Goal: Task Accomplishment & Management: Use online tool/utility

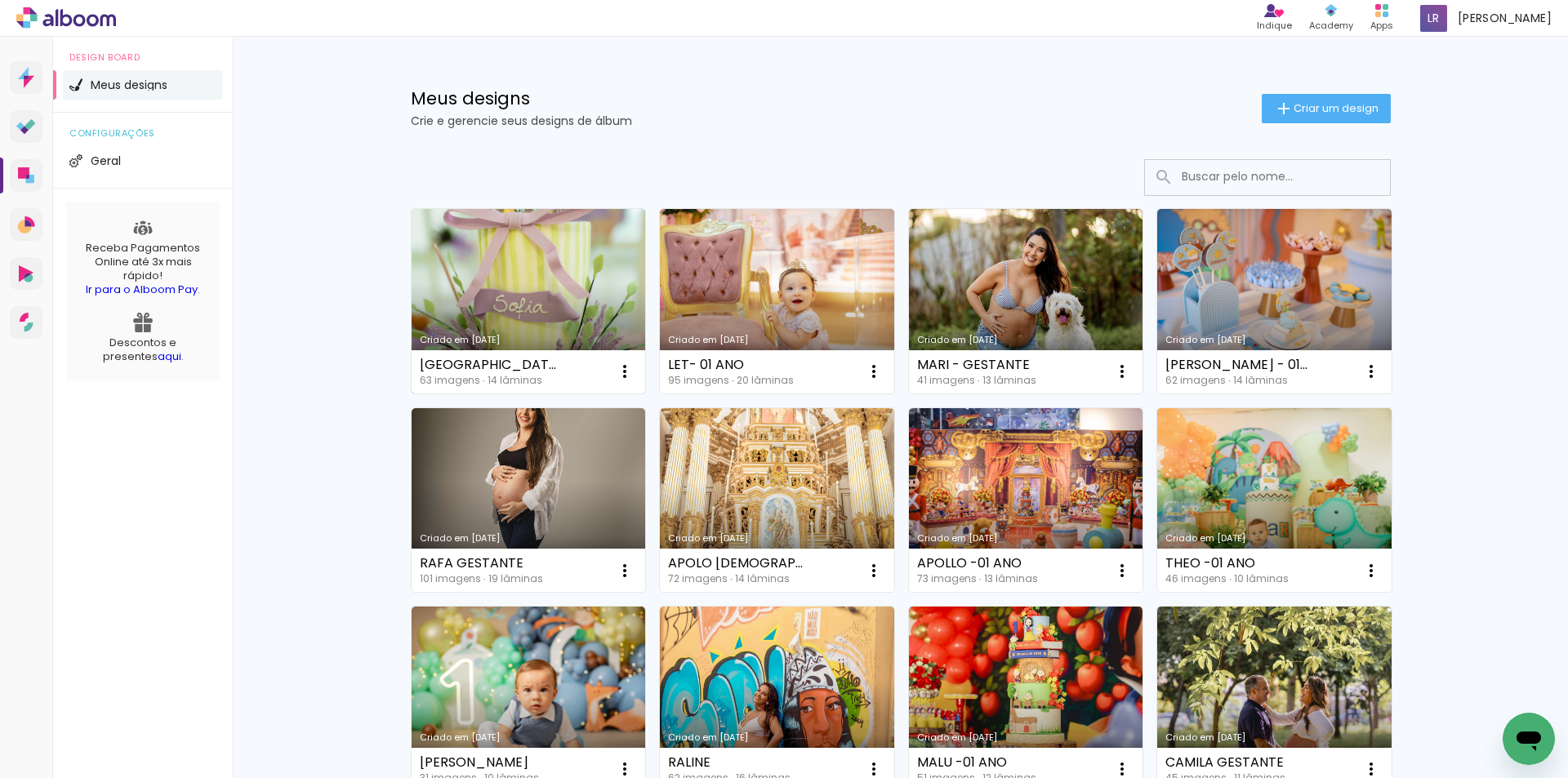
click at [557, 293] on link "Criado em [DATE]" at bounding box center [529, 301] width 235 height 185
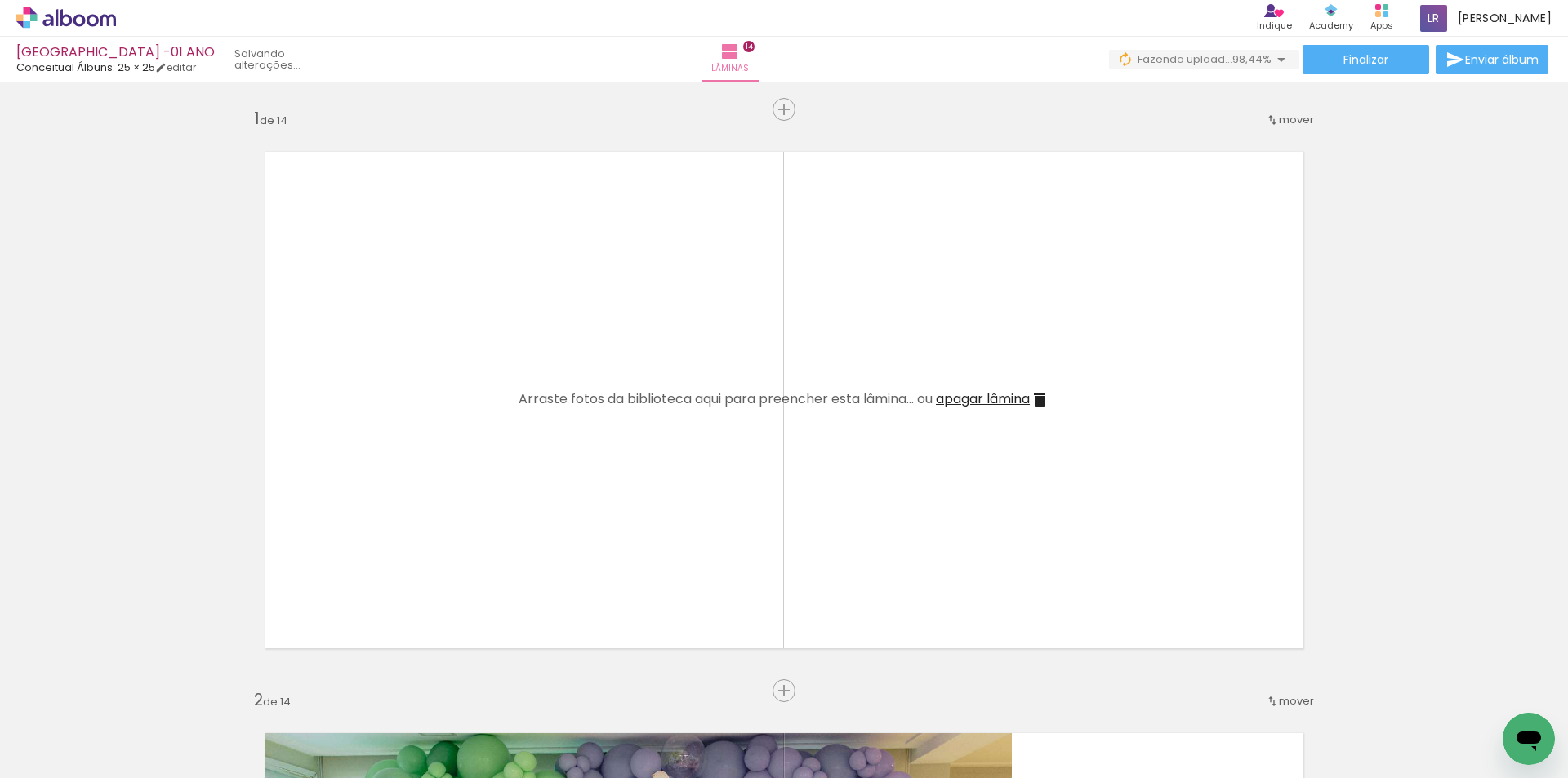
scroll to position [0, 4420]
drag, startPoint x: 1498, startPoint y: 725, endPoint x: 772, endPoint y: 429, distance: 784.0
click at [772, 429] on quentale-workspace at bounding box center [784, 389] width 1568 height 778
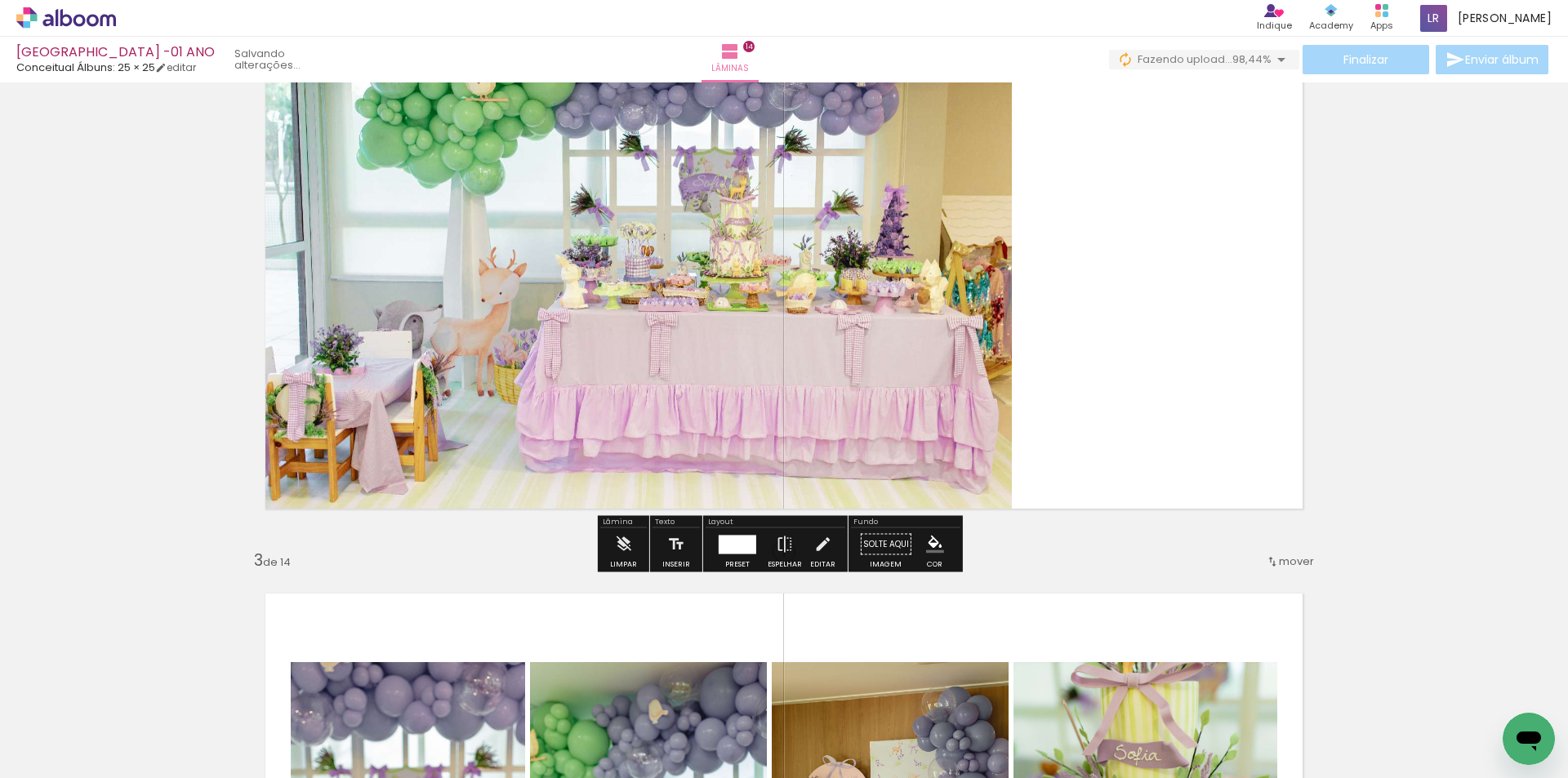
scroll to position [735, 0]
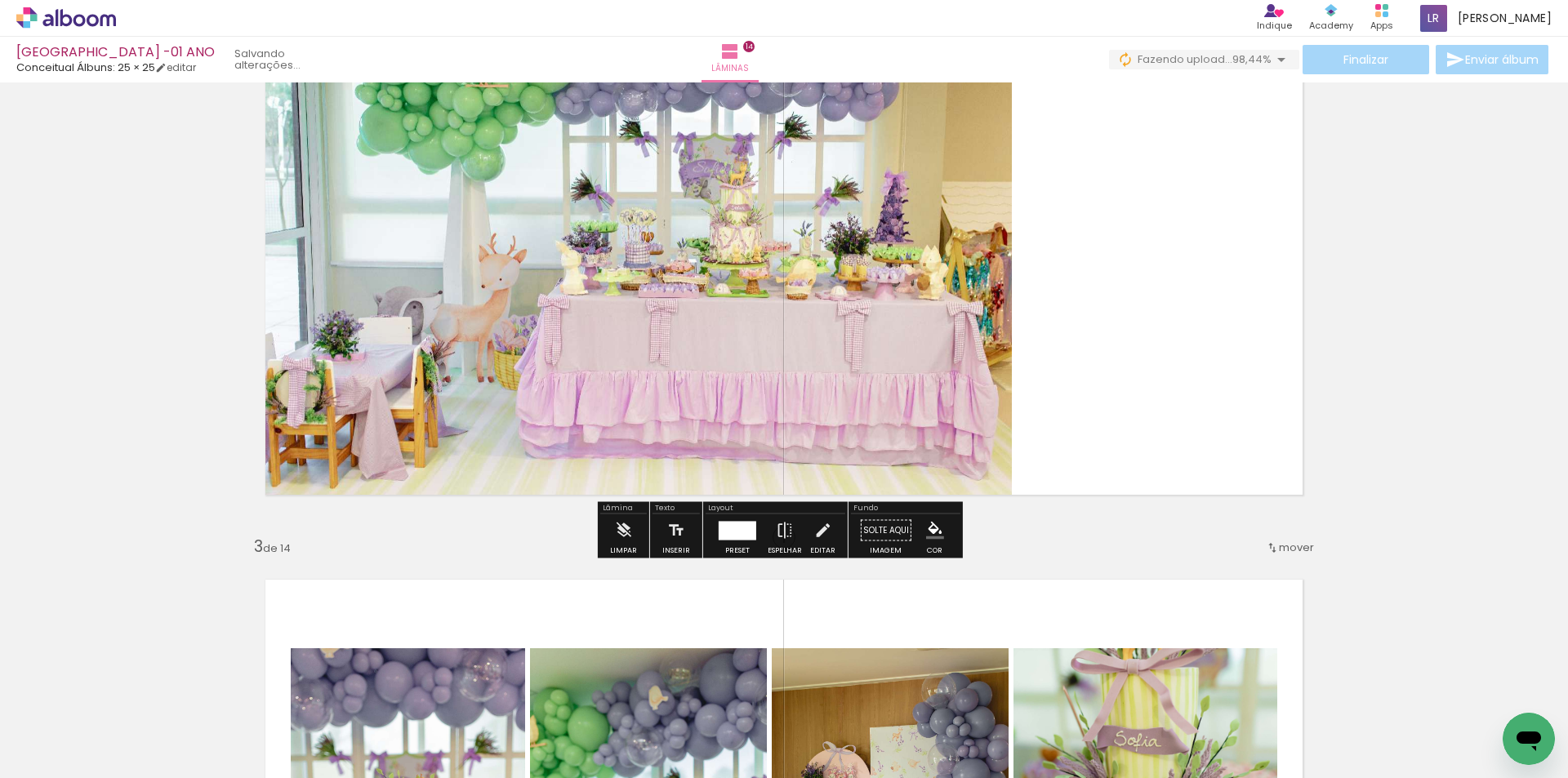
click at [1106, 273] on quentale-layouter at bounding box center [784, 246] width 1082 height 541
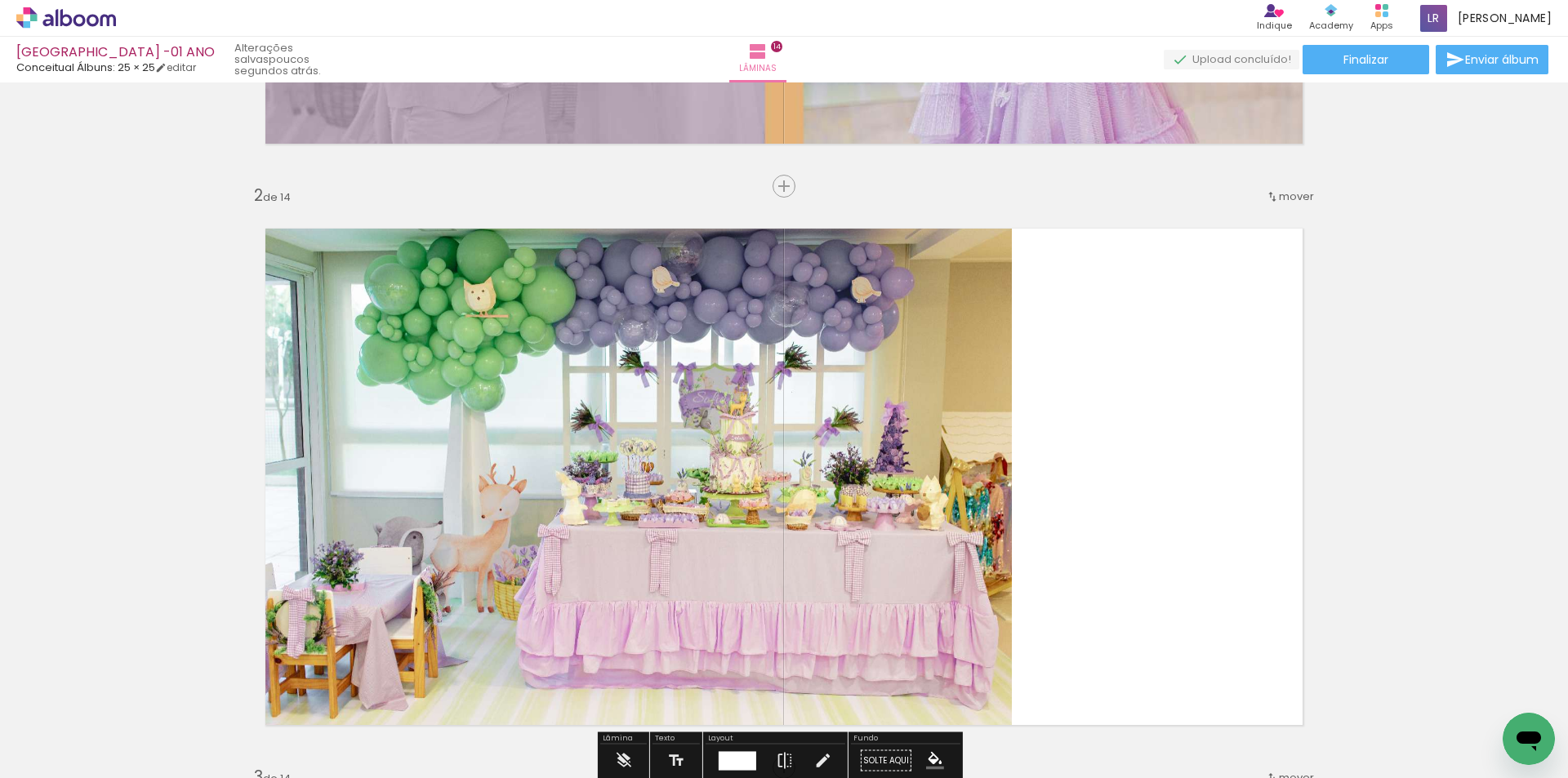
scroll to position [490, 0]
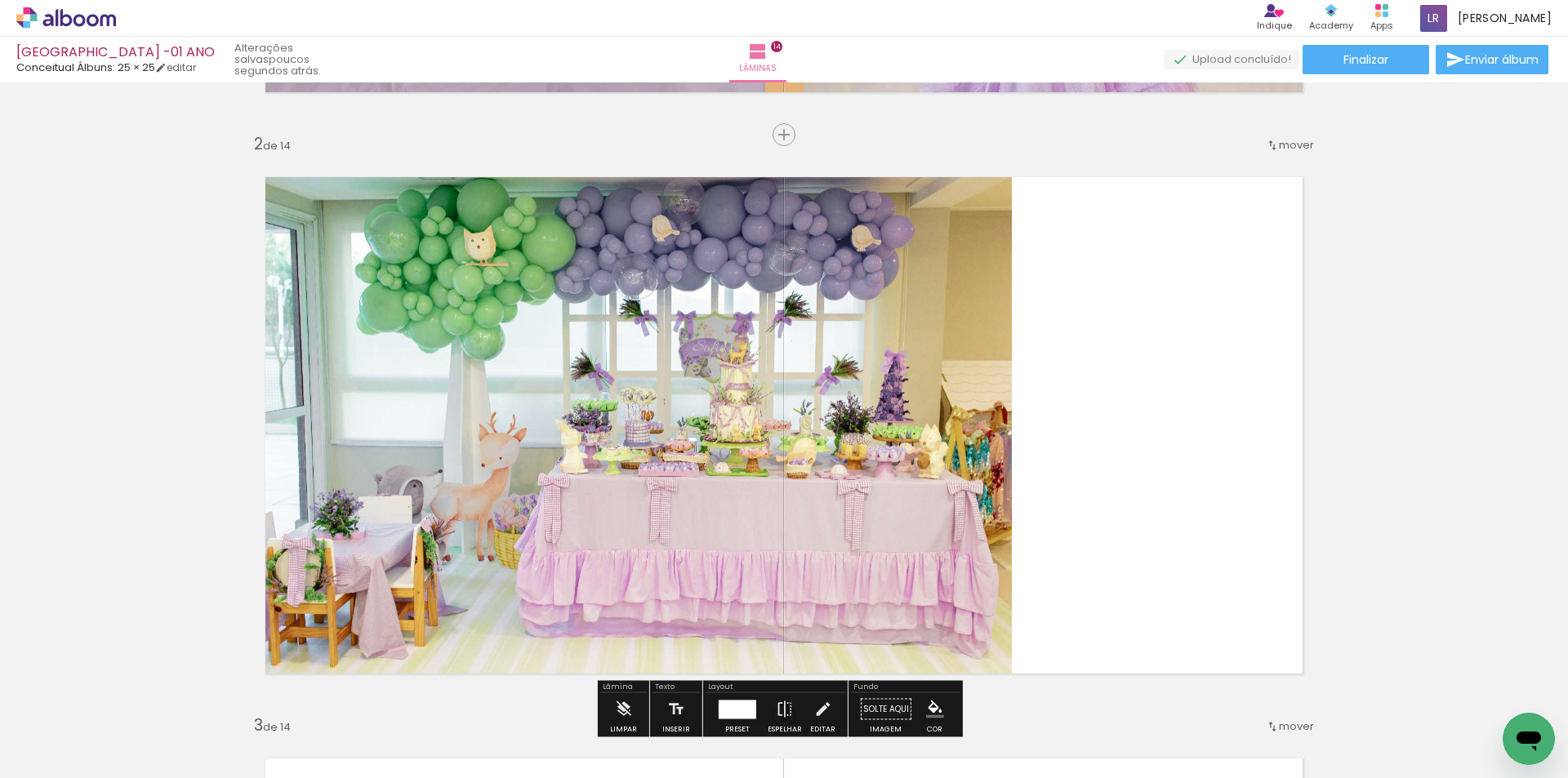
scroll to position [653, 0]
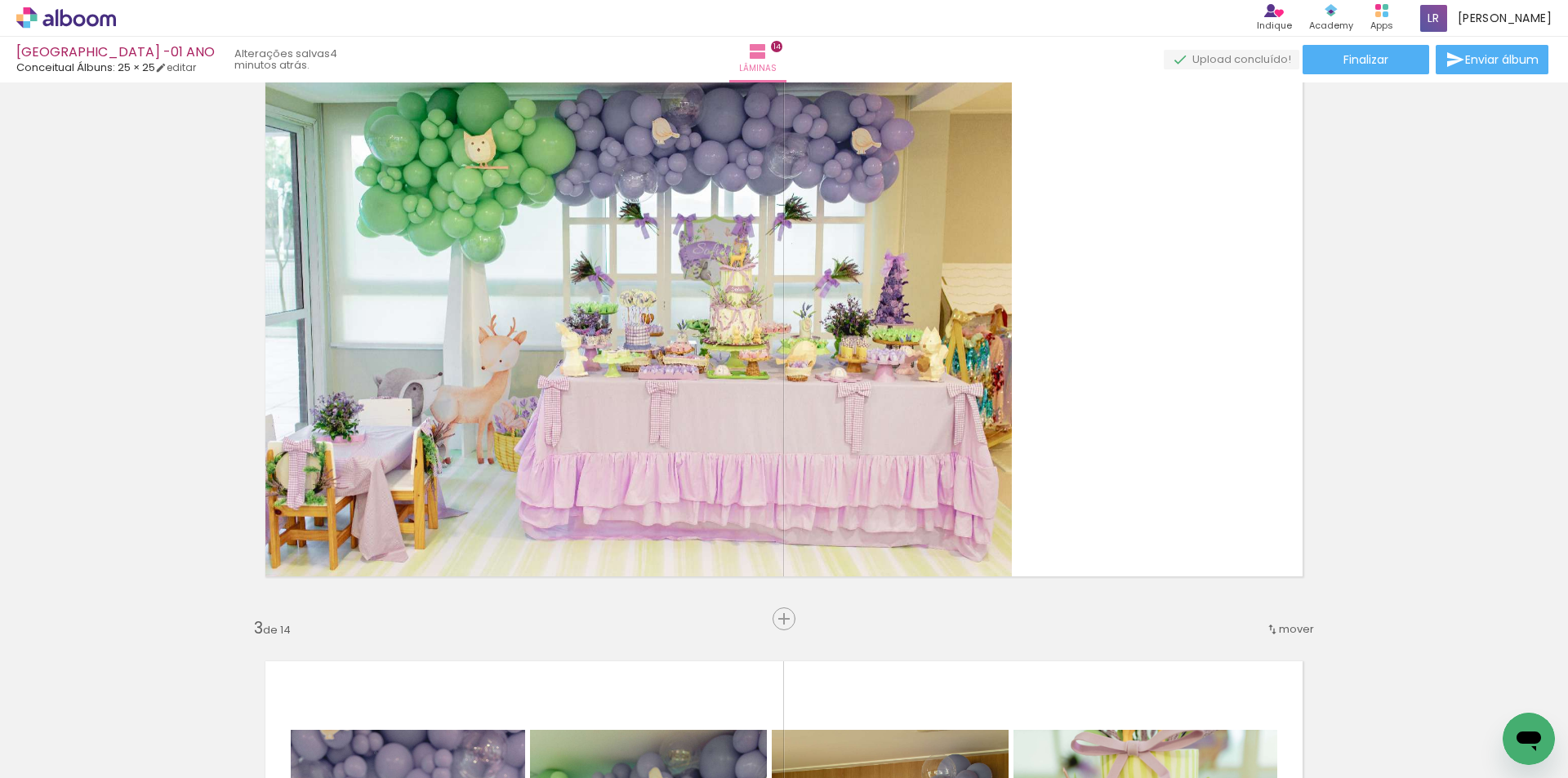
scroll to position [0, 4420]
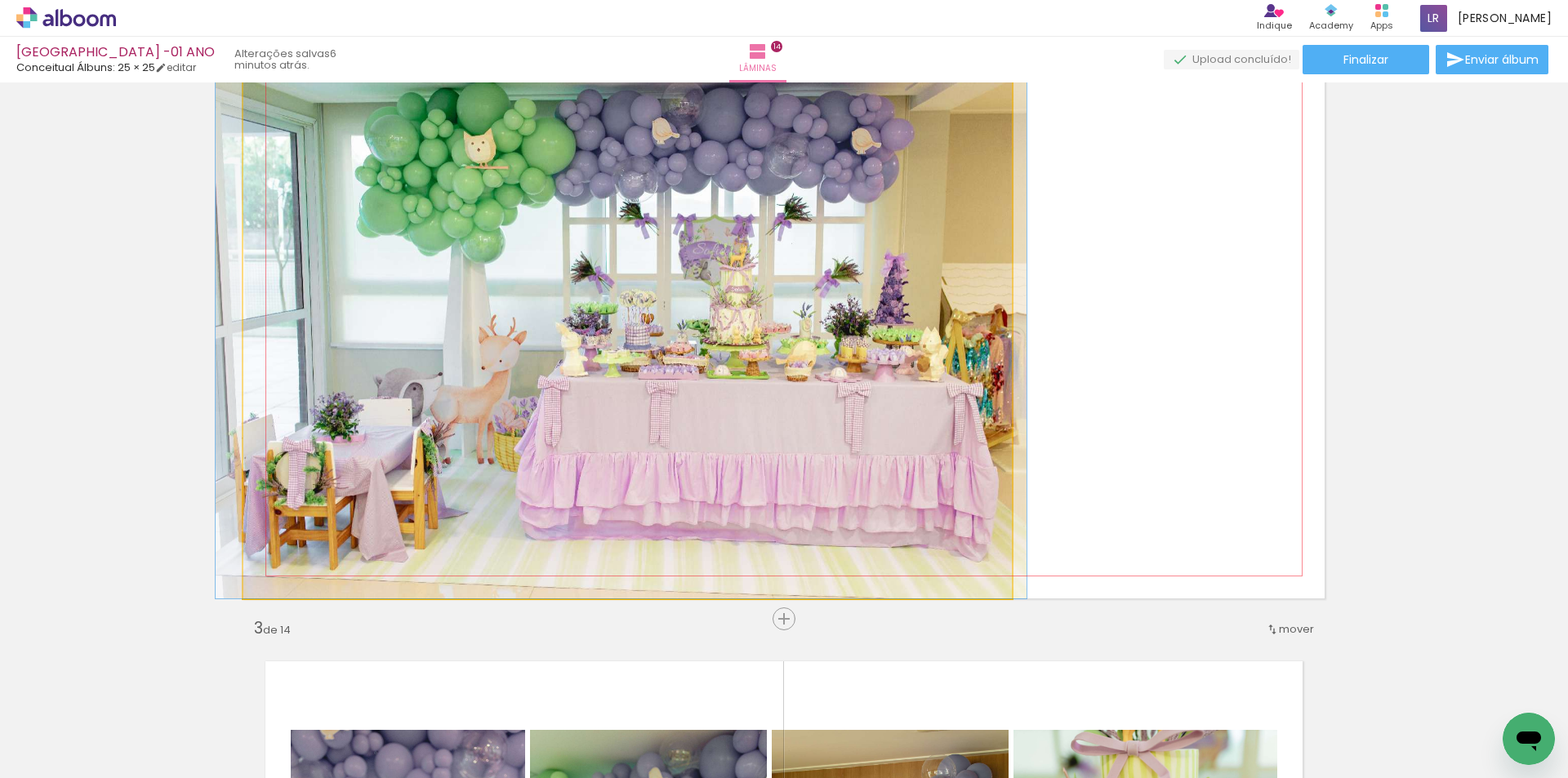
click at [723, 331] on quentale-photo at bounding box center [627, 328] width 768 height 541
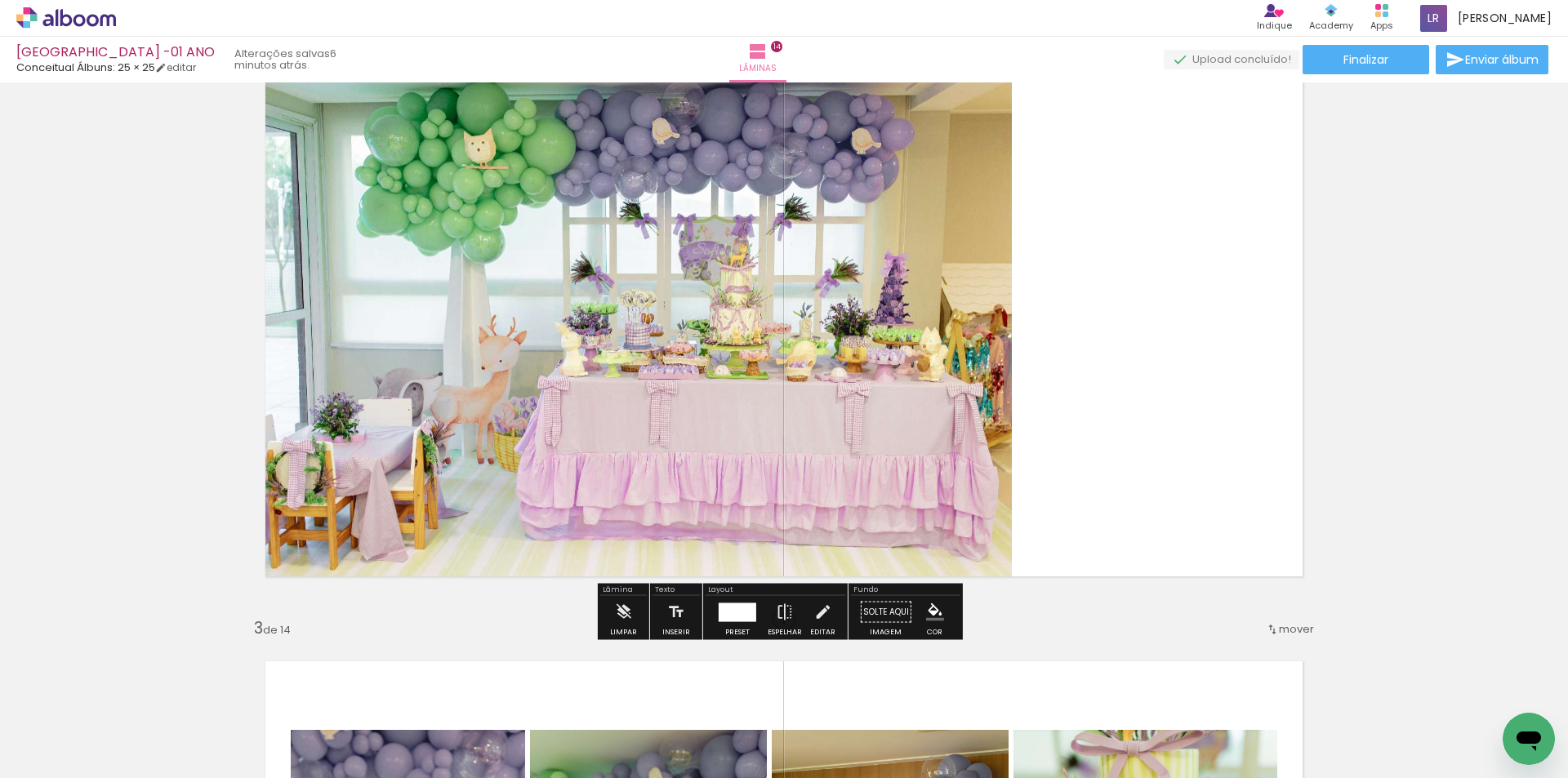
click at [723, 331] on quentale-photo at bounding box center [627, 328] width 768 height 541
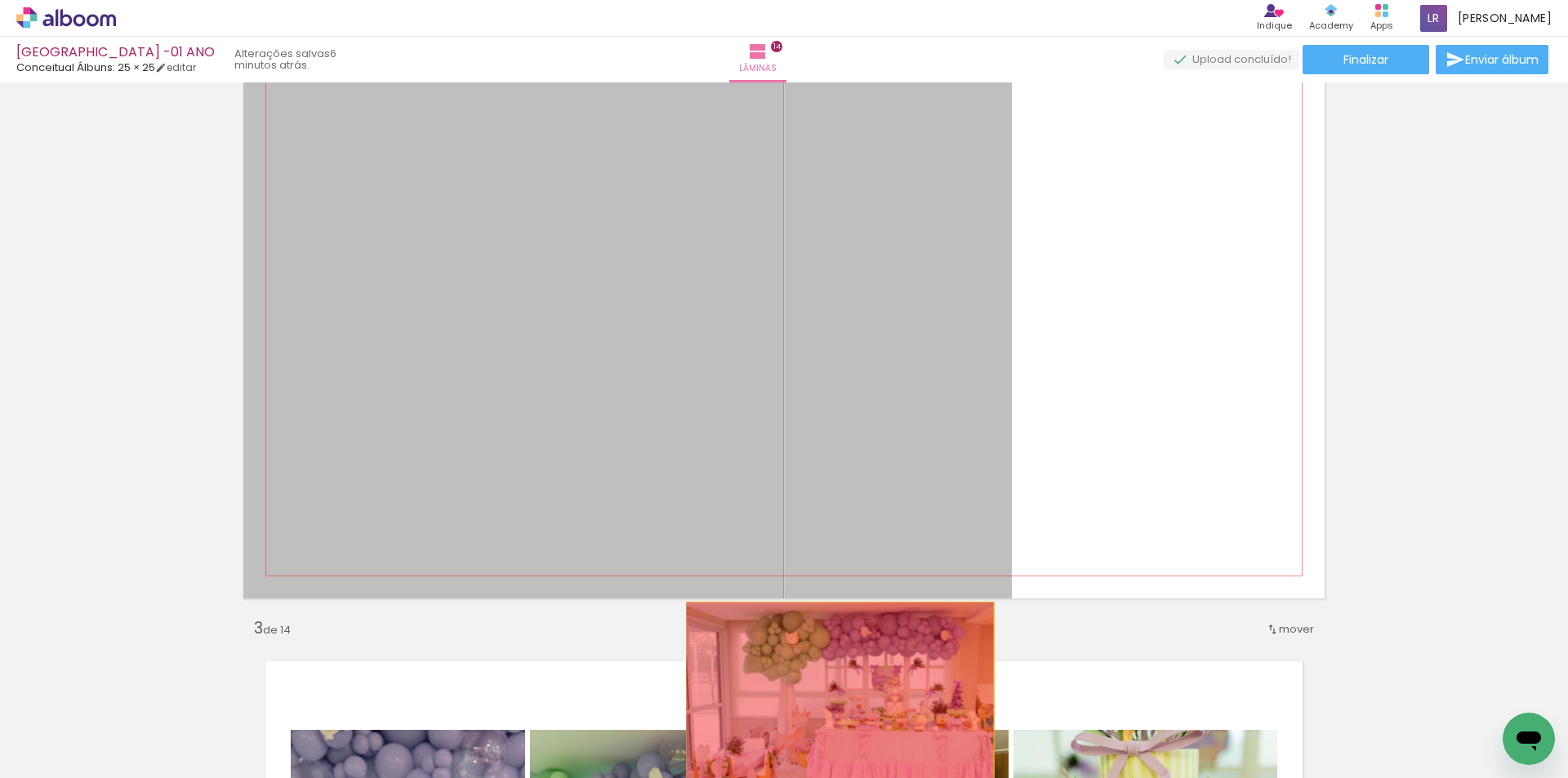
drag, startPoint x: 692, startPoint y: 346, endPoint x: 833, endPoint y: 718, distance: 397.8
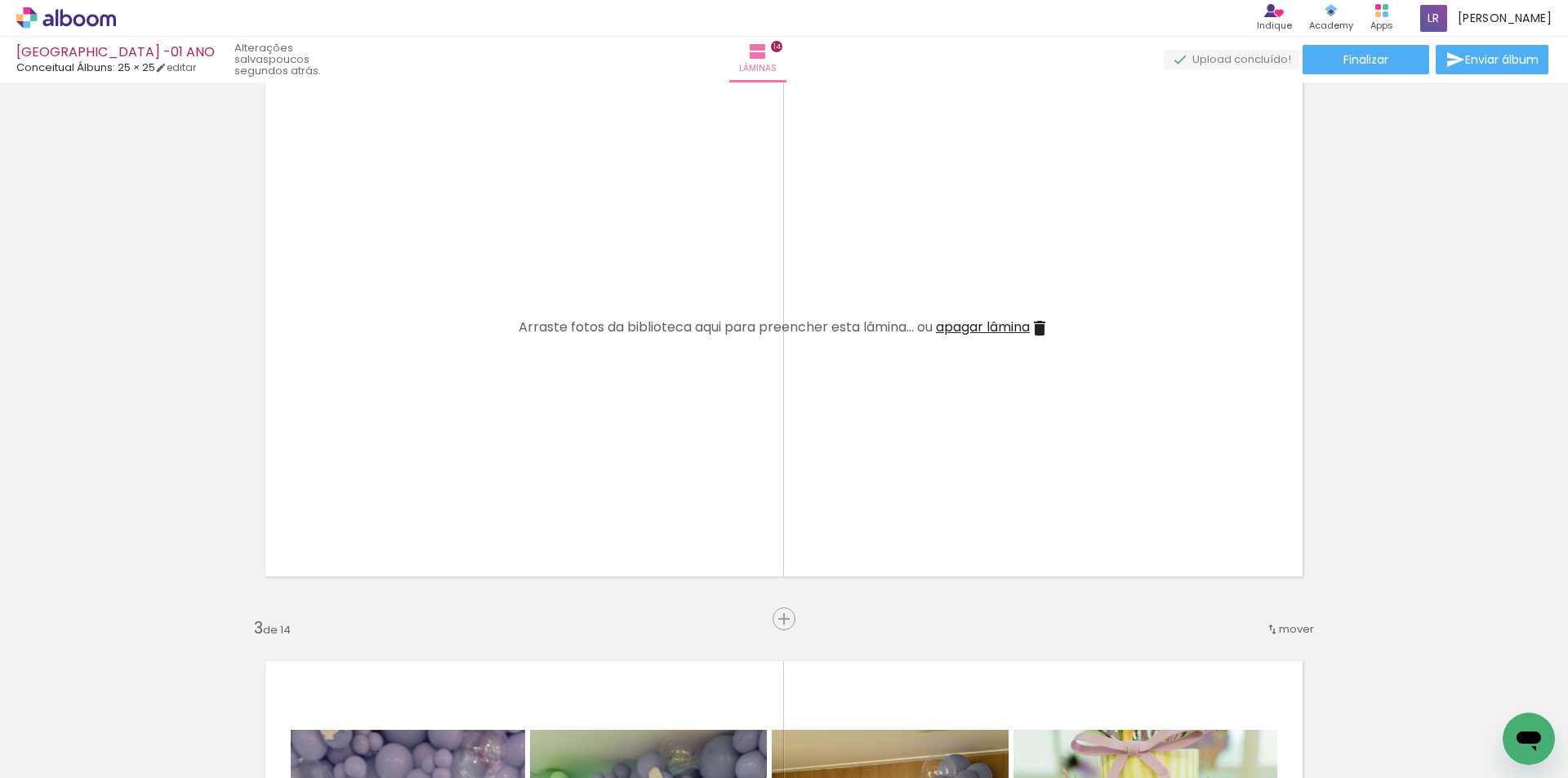
scroll to position [528, 0]
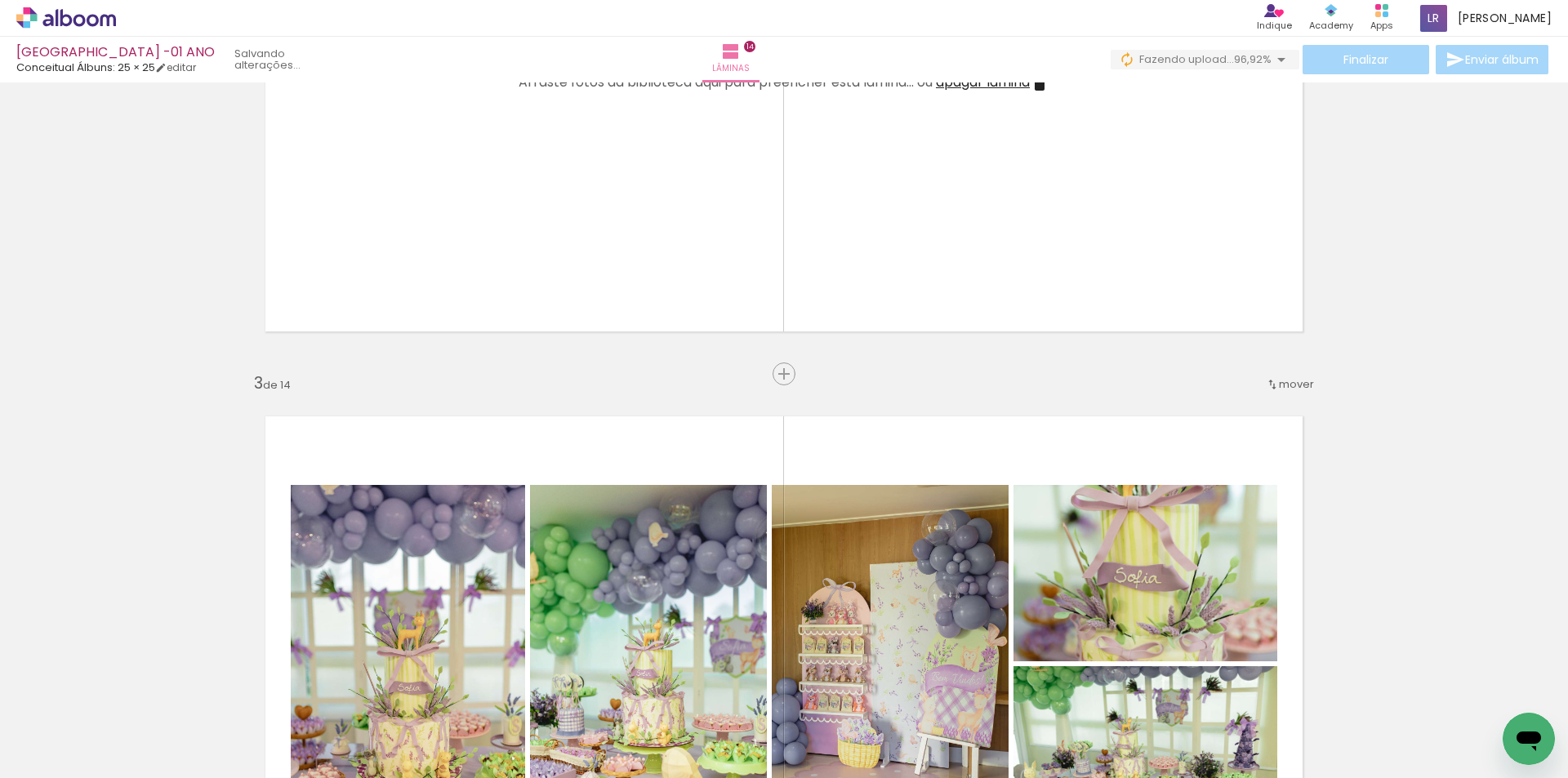
scroll to position [0, 4517]
drag, startPoint x: 1473, startPoint y: 729, endPoint x: 724, endPoint y: 271, distance: 877.9
click at [724, 271] on quentale-workspace at bounding box center [784, 389] width 1568 height 778
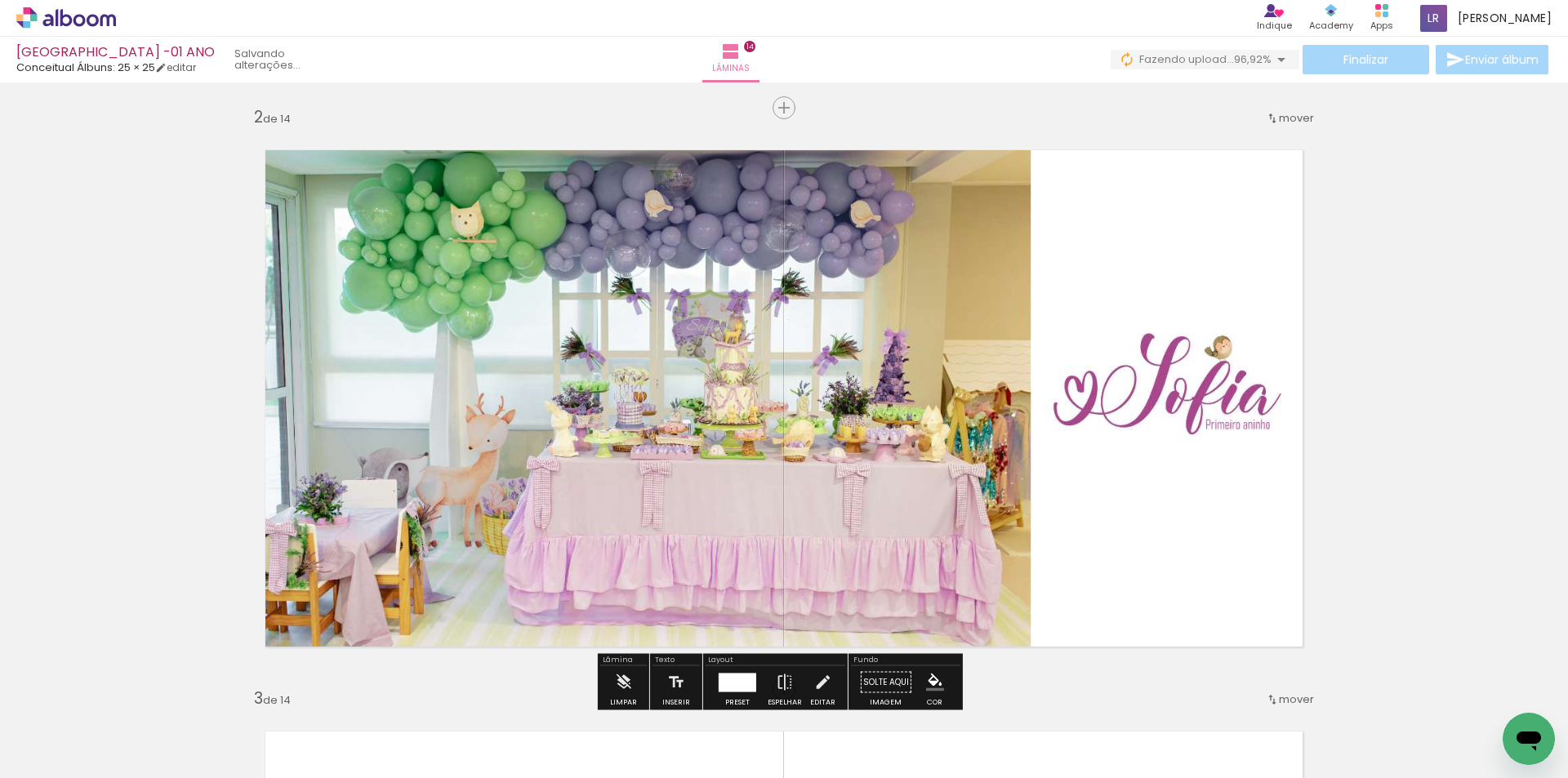
scroll to position [572, 0]
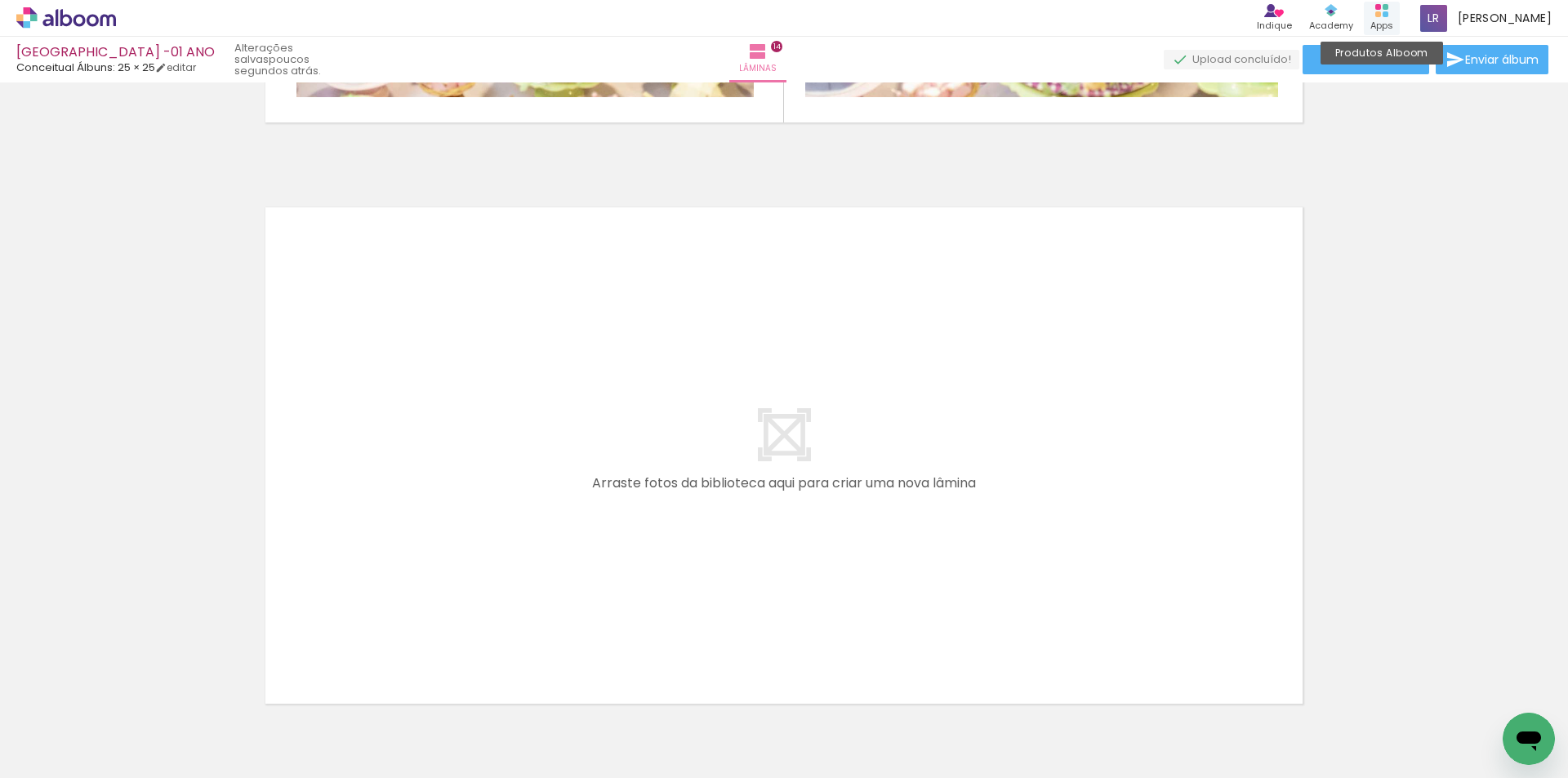
scroll to position [8189, 0]
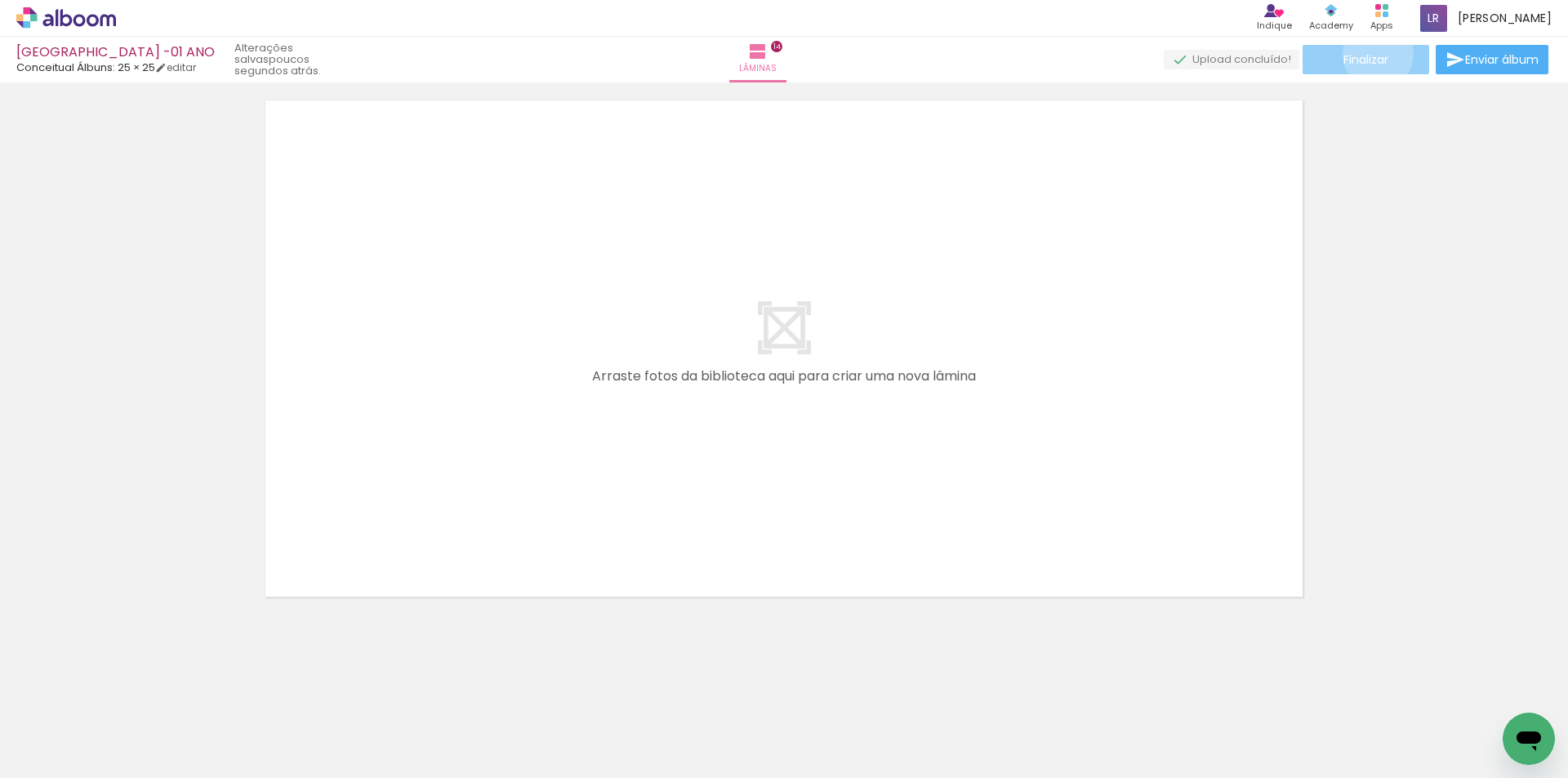
click at [1372, 54] on span "Finalizar" at bounding box center [1366, 59] width 45 height 11
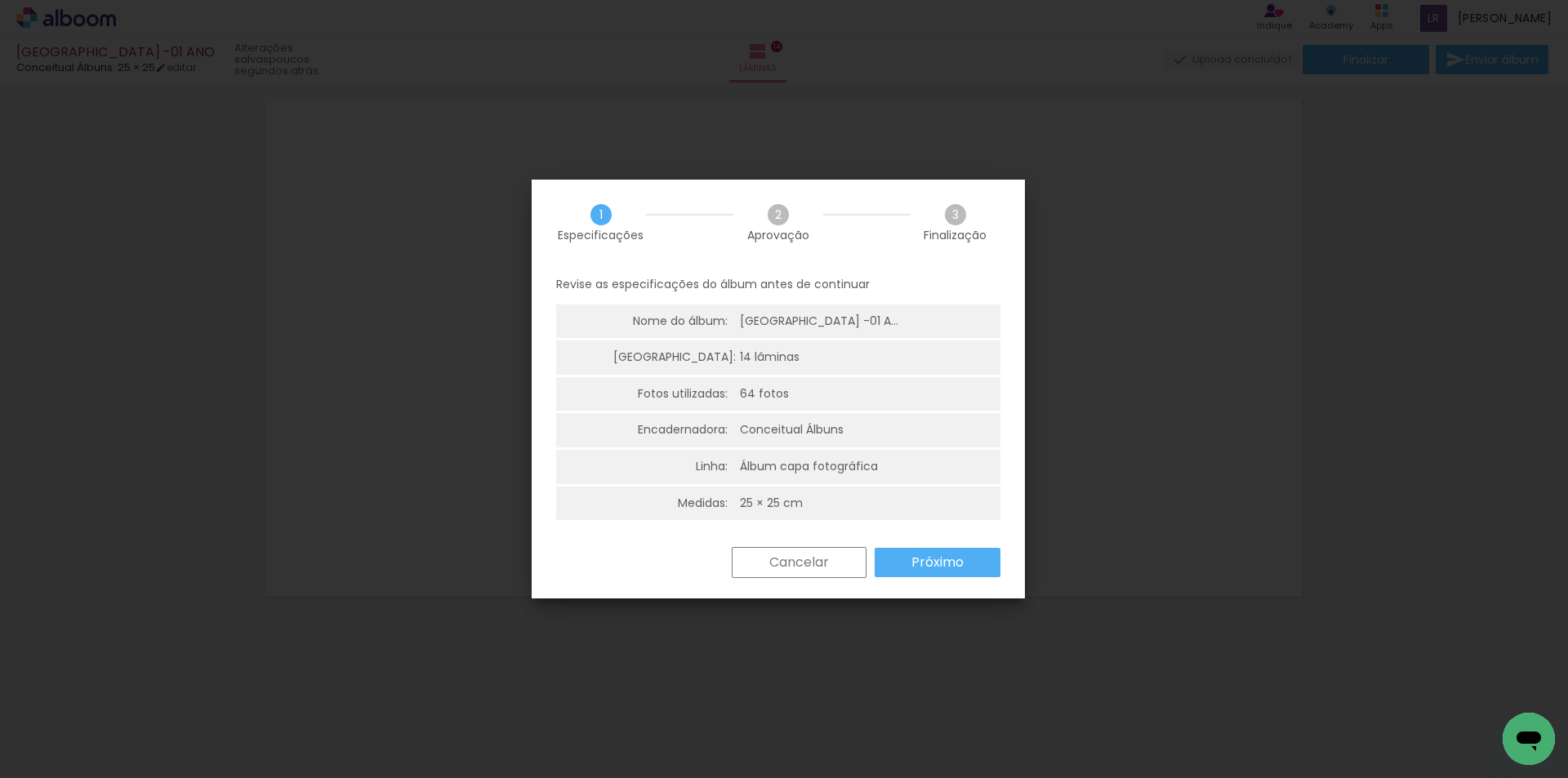
click at [0, 0] on slot "Próximo" at bounding box center [0, 0] width 0 height 0
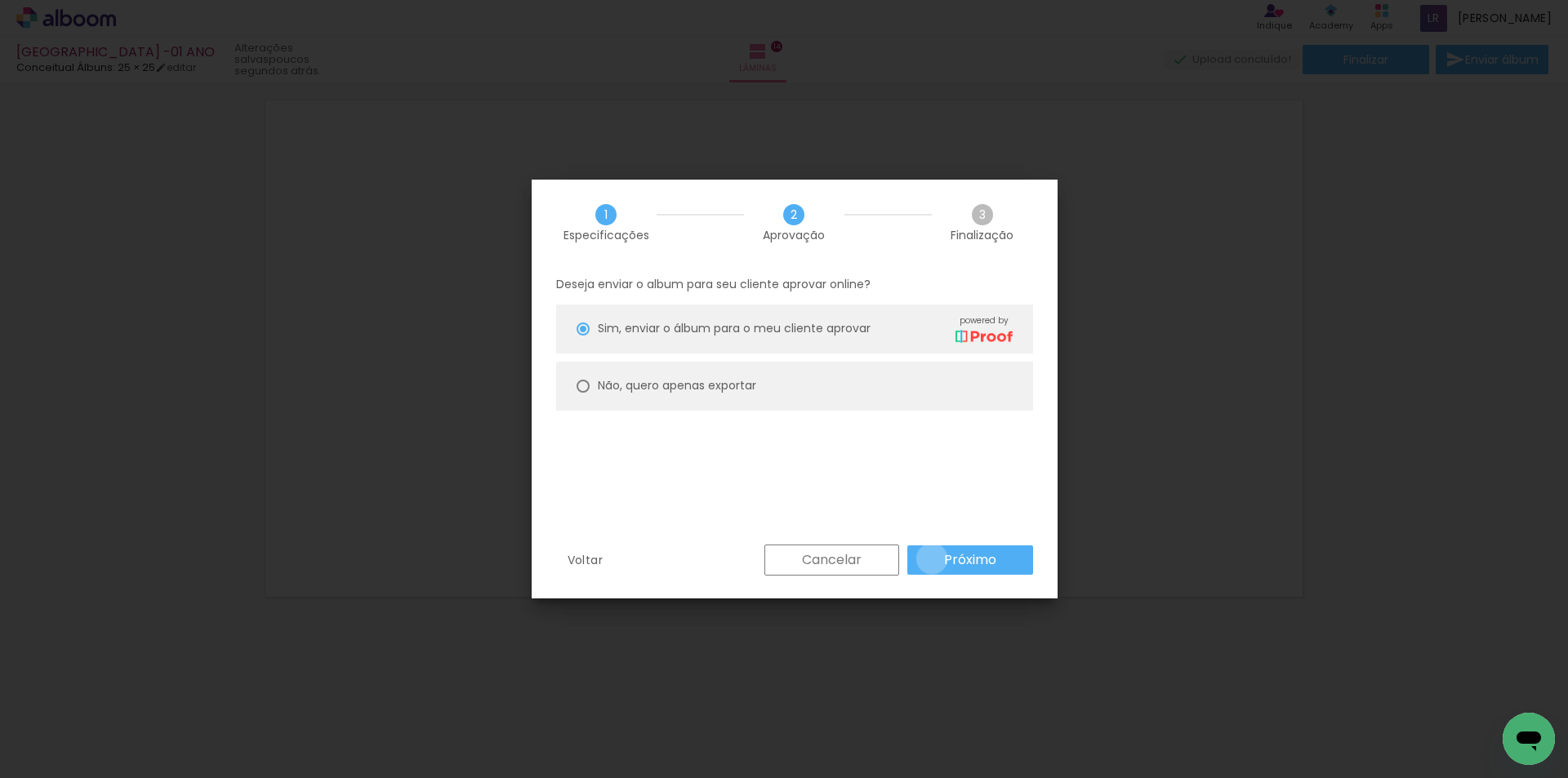
click at [932, 558] on paper-button "Próximo" at bounding box center [971, 560] width 126 height 30
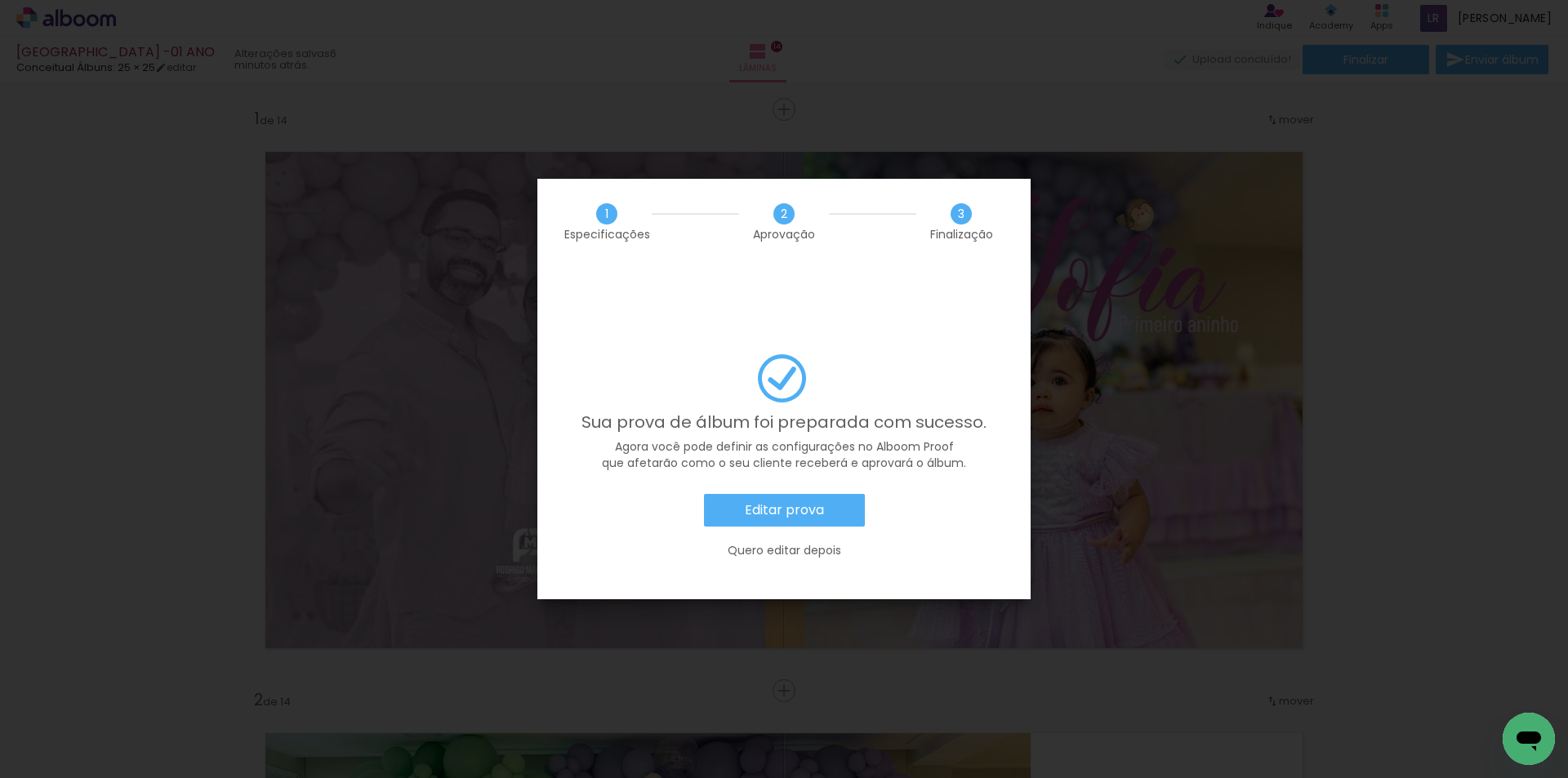
scroll to position [0, 4517]
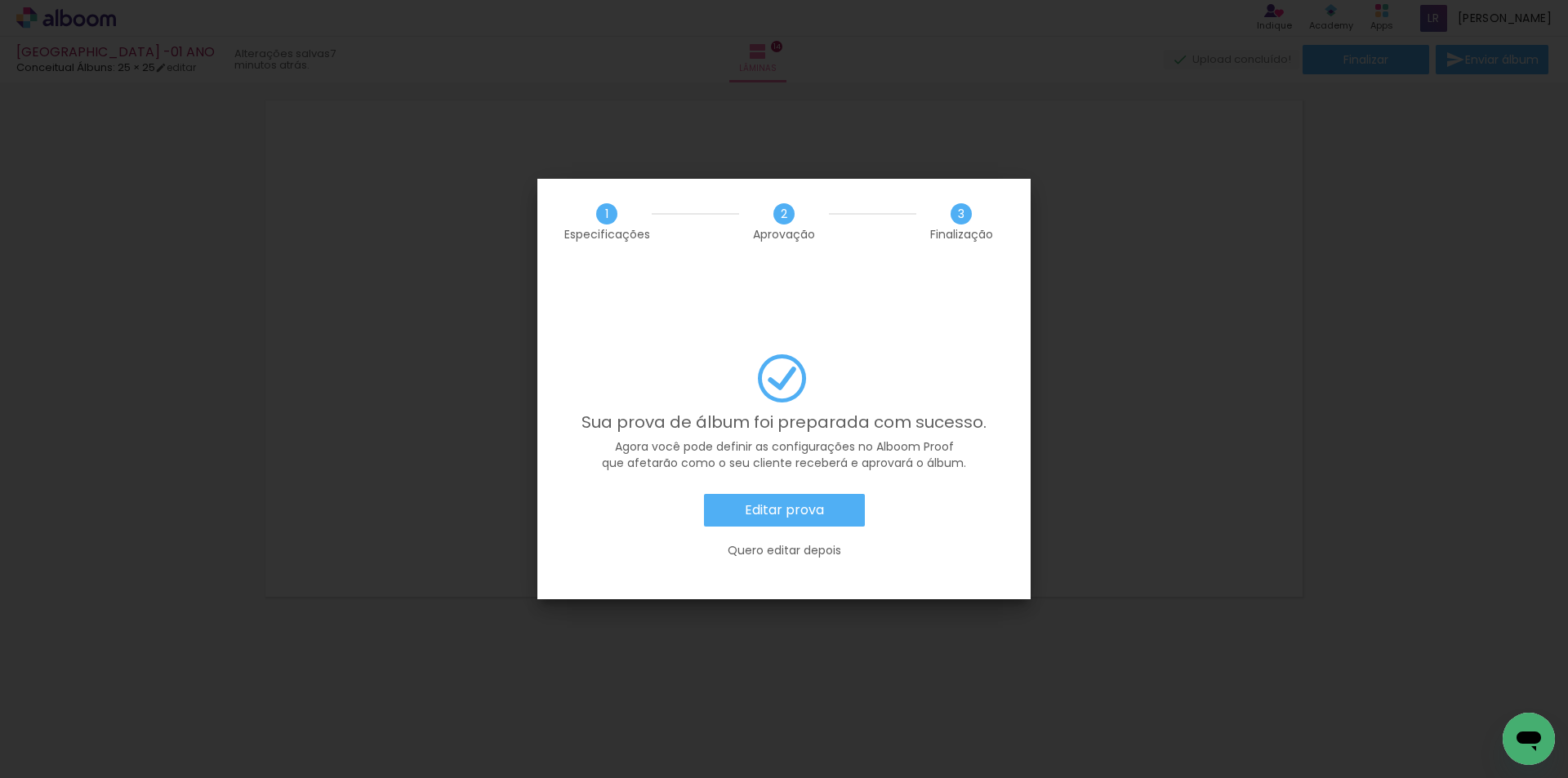
scroll to position [0, 4517]
click at [0, 0] on slot "Editar prova" at bounding box center [0, 0] width 0 height 0
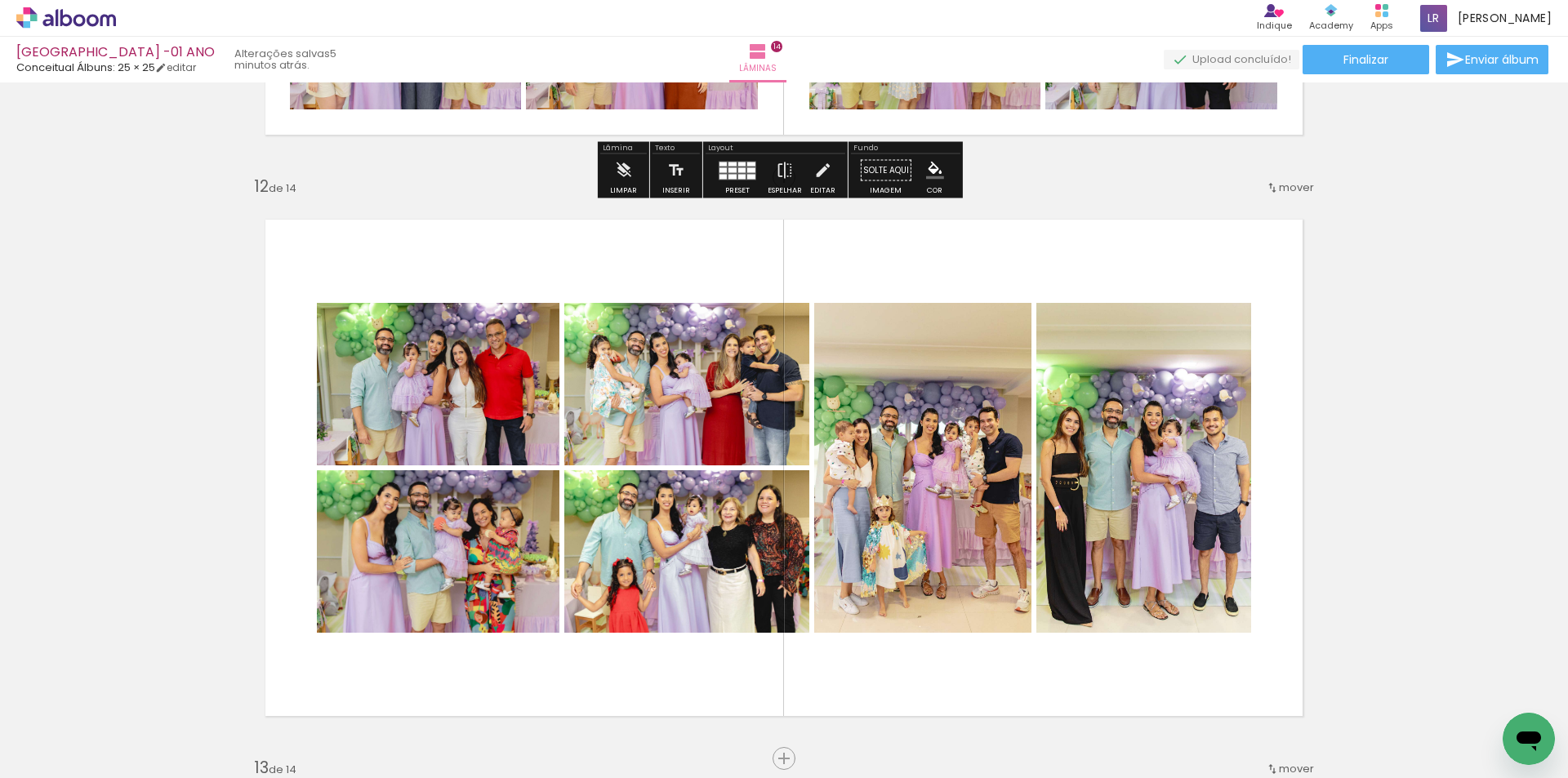
scroll to position [6312, 0]
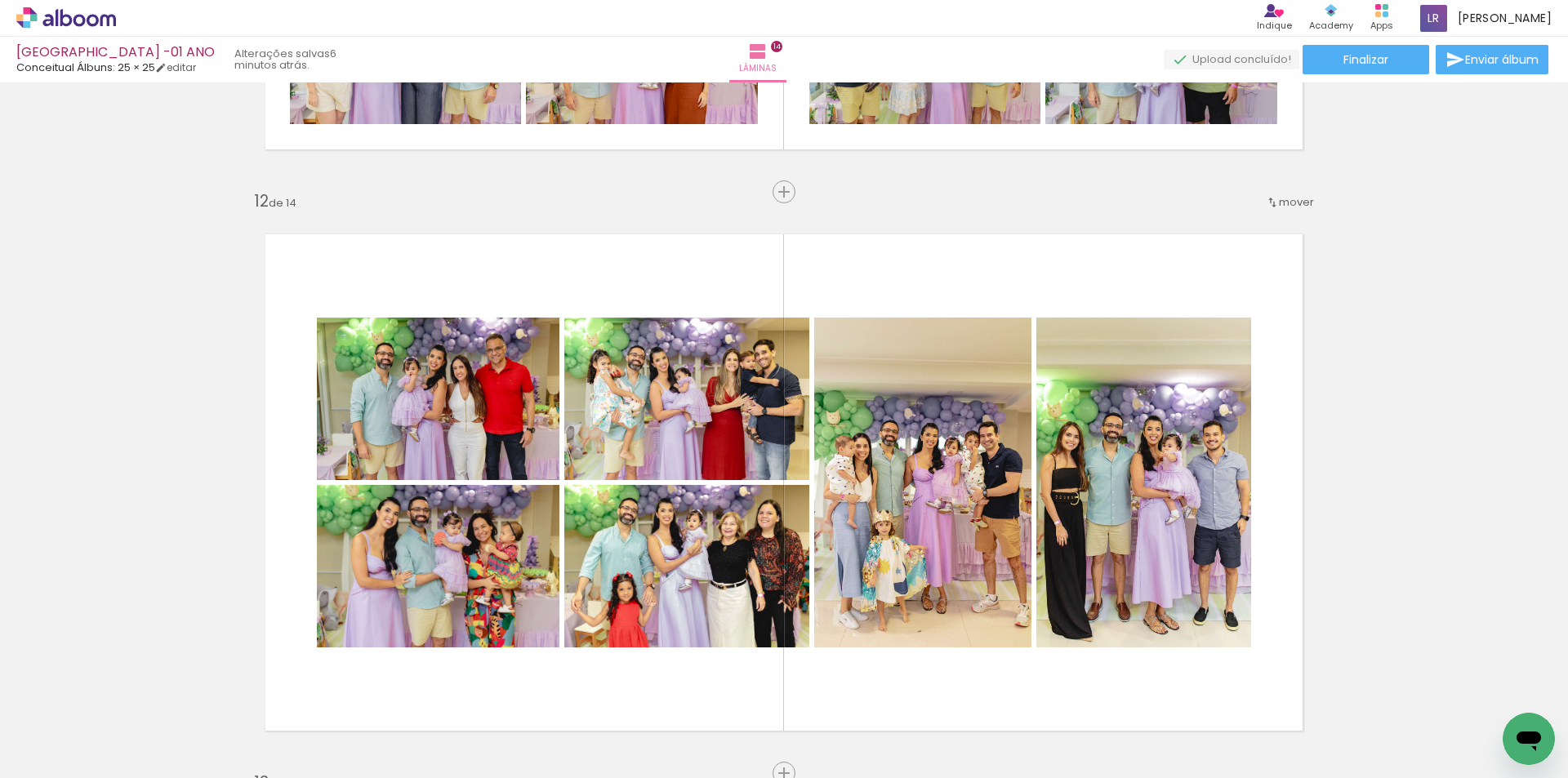
scroll to position [0, 4517]
